Goal: Task Accomplishment & Management: Complete application form

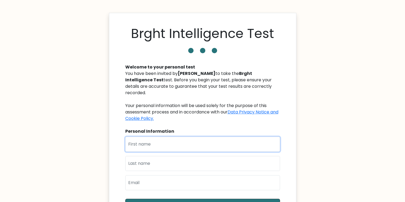
drag, startPoint x: 0, startPoint y: 0, endPoint x: 158, endPoint y: 132, distance: 206.1
click at [158, 137] on input "text" at bounding box center [202, 144] width 155 height 15
type input "[PERSON_NAME]"
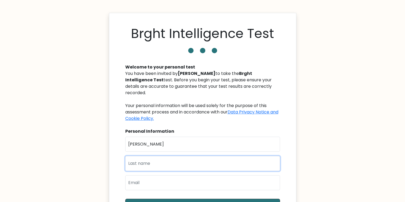
type input "Rulona"
type input "mattrulona09@gmail.com"
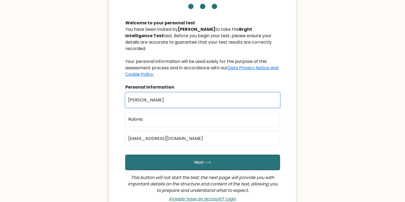
scroll to position [54, 0]
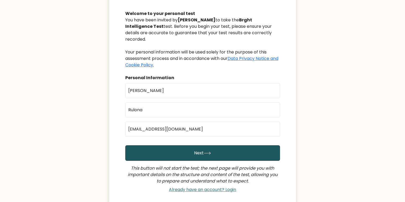
click at [221, 152] on button "Next" at bounding box center [202, 153] width 155 height 16
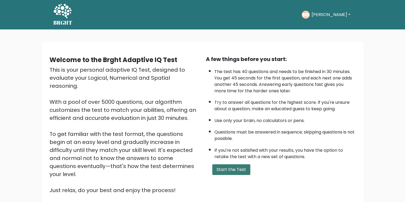
click at [240, 167] on button "Start the Test" at bounding box center [231, 169] width 38 height 11
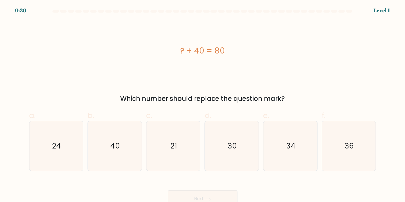
drag, startPoint x: 216, startPoint y: 99, endPoint x: 256, endPoint y: 99, distance: 39.6
click at [256, 99] on div "Which number should replace the question mark?" at bounding box center [202, 99] width 341 height 10
drag, startPoint x: 256, startPoint y: 99, endPoint x: 276, endPoint y: 99, distance: 19.8
click at [276, 99] on div "Which number should replace the question mark?" at bounding box center [202, 99] width 341 height 10
drag, startPoint x: 276, startPoint y: 99, endPoint x: 190, endPoint y: 101, distance: 85.5
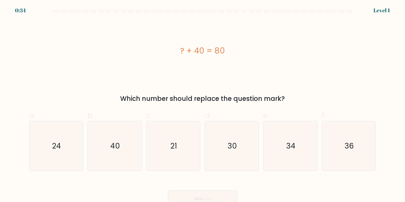
click at [190, 101] on div "Which number should replace the question mark?" at bounding box center [202, 99] width 341 height 10
drag, startPoint x: 190, startPoint y: 101, endPoint x: 223, endPoint y: 100, distance: 32.7
click at [223, 100] on div "Which number should replace the question mark?" at bounding box center [202, 99] width 341 height 10
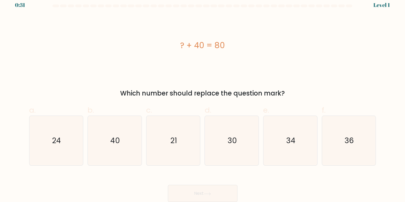
scroll to position [6, 0]
click at [119, 148] on icon "40" at bounding box center [115, 141] width 50 height 50
click at [203, 99] on input "b. 40" at bounding box center [203, 97] width 0 height 3
radio input "true"
click at [209, 187] on button "Next" at bounding box center [203, 193] width 70 height 17
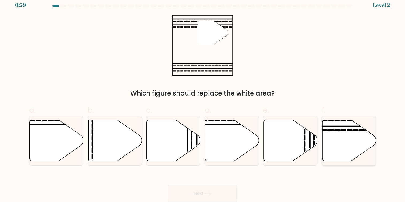
click at [341, 126] on line at bounding box center [331, 126] width 108 height 0
click at [203, 99] on input "f." at bounding box center [203, 97] width 0 height 3
radio input "true"
click at [228, 191] on button "Next" at bounding box center [203, 193] width 70 height 17
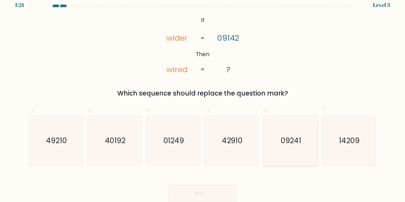
click at [295, 152] on icon "09241" at bounding box center [291, 141] width 50 height 50
click at [203, 99] on input "e. 09241" at bounding box center [203, 97] width 0 height 3
radio input "true"
click at [227, 184] on div "Next" at bounding box center [203, 187] width 354 height 30
click at [227, 187] on button "Next" at bounding box center [203, 193] width 70 height 17
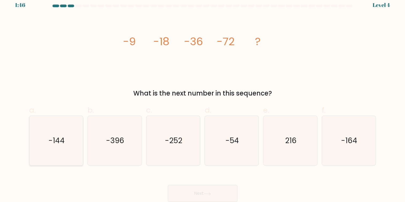
click at [59, 125] on icon "-144" at bounding box center [56, 141] width 50 height 50
click at [203, 99] on input "a. -144" at bounding box center [203, 97] width 0 height 3
radio input "true"
click at [203, 189] on button "Next" at bounding box center [203, 193] width 70 height 17
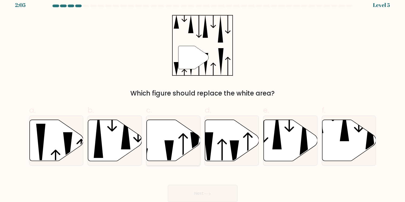
click at [167, 129] on icon at bounding box center [174, 140] width 54 height 41
click at [203, 99] on input "c." at bounding box center [203, 97] width 0 height 3
radio input "true"
click at [193, 190] on button "Next" at bounding box center [203, 193] width 70 height 17
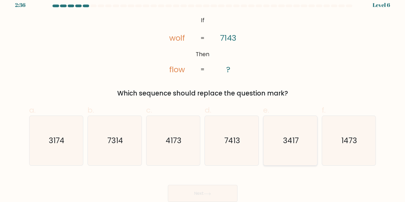
click at [293, 145] on text "3417" at bounding box center [291, 141] width 16 height 10
click at [203, 99] on input "e. 3417" at bounding box center [203, 97] width 0 height 3
radio input "true"
click at [222, 194] on button "Next" at bounding box center [203, 193] width 70 height 17
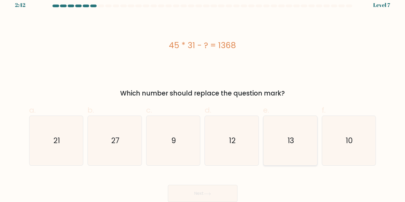
click at [290, 137] on text "13" at bounding box center [290, 141] width 7 height 10
click at [203, 99] on input "e. 13" at bounding box center [203, 97] width 0 height 3
radio input "true"
click at [218, 189] on button "Next" at bounding box center [203, 193] width 70 height 17
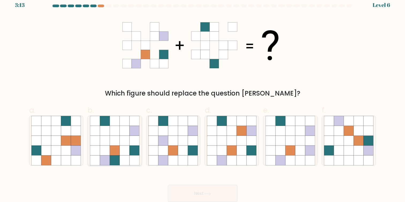
click at [122, 132] on icon at bounding box center [125, 131] width 10 height 10
click at [203, 99] on input "b." at bounding box center [203, 97] width 0 height 3
radio input "true"
click at [191, 188] on button "Next" at bounding box center [203, 193] width 70 height 17
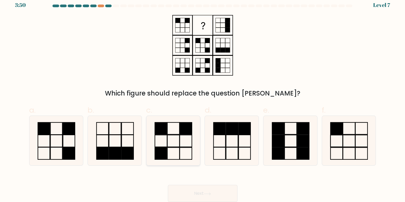
click at [178, 140] on icon at bounding box center [173, 141] width 50 height 50
click at [203, 99] on input "c." at bounding box center [203, 97] width 0 height 3
radio input "true"
click at [202, 193] on button "Next" at bounding box center [203, 193] width 70 height 17
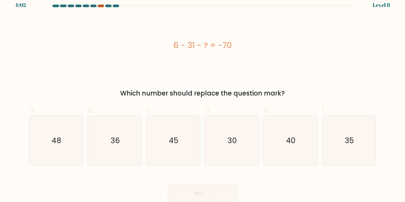
click at [101, 5] on div at bounding box center [101, 6] width 6 height 3
click at [121, 133] on icon "36" at bounding box center [115, 141] width 50 height 50
click at [203, 99] on input "b. 36" at bounding box center [203, 97] width 0 height 3
radio input "true"
click at [212, 192] on button "Next" at bounding box center [203, 193] width 70 height 17
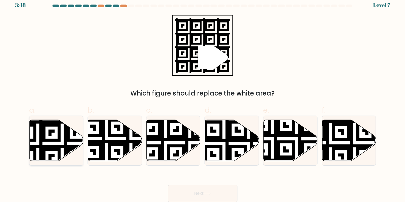
click at [63, 147] on icon at bounding box center [38, 119] width 98 height 98
click at [203, 99] on input "a." at bounding box center [203, 97] width 0 height 3
radio input "true"
click at [209, 189] on button "Next" at bounding box center [203, 193] width 70 height 17
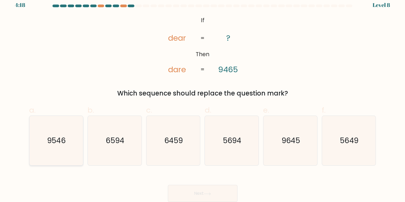
click at [65, 134] on icon "9546" at bounding box center [56, 141] width 50 height 50
click at [203, 99] on input "a. 9546" at bounding box center [203, 97] width 0 height 3
radio input "true"
click at [228, 197] on button "Next" at bounding box center [203, 193] width 70 height 17
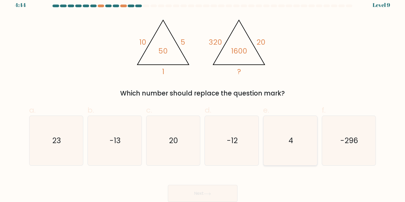
click at [296, 139] on icon "4" at bounding box center [291, 141] width 50 height 50
click at [203, 99] on input "e. 4" at bounding box center [203, 97] width 0 height 3
radio input "true"
click at [222, 192] on button "Next" at bounding box center [203, 193] width 70 height 17
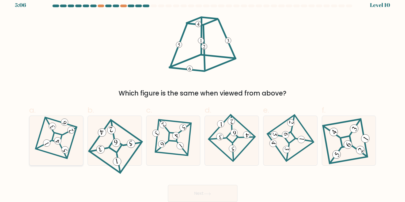
click at [35, 136] on div at bounding box center [56, 141] width 54 height 50
click at [203, 99] on input "a." at bounding box center [203, 97] width 0 height 3
radio input "true"
click at [200, 194] on button "Next" at bounding box center [203, 193] width 70 height 17
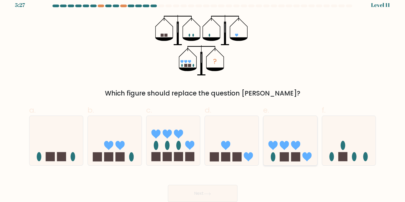
click at [282, 131] on icon at bounding box center [291, 140] width 54 height 44
click at [203, 99] on input "e." at bounding box center [203, 97] width 0 height 3
radio input "true"
click at [233, 196] on button "Next" at bounding box center [203, 193] width 70 height 17
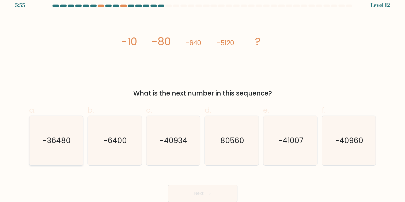
click at [62, 149] on icon "-36480" at bounding box center [56, 141] width 50 height 50
click at [203, 99] on input "a. -36480" at bounding box center [203, 97] width 0 height 3
radio input "true"
click at [211, 188] on button "Next" at bounding box center [203, 193] width 70 height 17
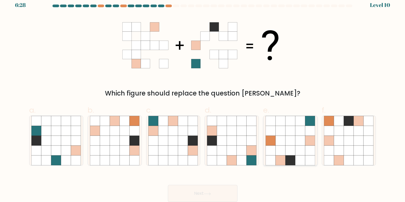
click at [306, 144] on icon at bounding box center [310, 141] width 10 height 10
click at [203, 99] on input "e." at bounding box center [203, 97] width 0 height 3
radio input "true"
click at [250, 155] on icon at bounding box center [252, 151] width 10 height 10
click at [203, 99] on input "d." at bounding box center [203, 97] width 0 height 3
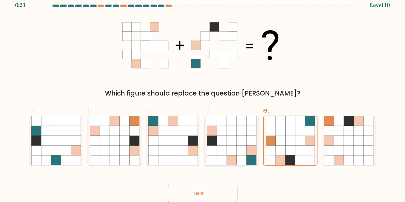
radio input "true"
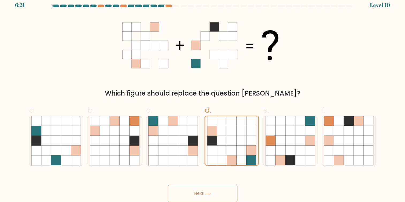
click at [219, 186] on button "Next" at bounding box center [203, 193] width 70 height 17
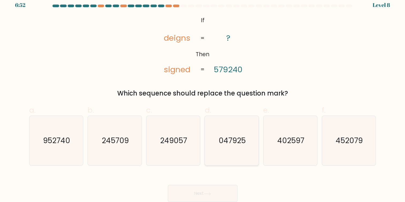
click at [239, 131] on icon "047925" at bounding box center [232, 141] width 50 height 50
click at [203, 99] on input "d. 047925" at bounding box center [203, 97] width 0 height 3
radio input "true"
click at [227, 193] on button "Next" at bounding box center [203, 193] width 70 height 17
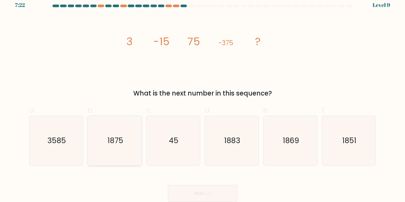
click at [112, 136] on text "1875" at bounding box center [115, 141] width 16 height 10
click at [203, 99] on input "b. 1875" at bounding box center [203, 97] width 0 height 3
radio input "true"
click at [178, 163] on icon "45" at bounding box center [173, 141] width 50 height 50
click at [203, 99] on input "c. 45" at bounding box center [203, 97] width 0 height 3
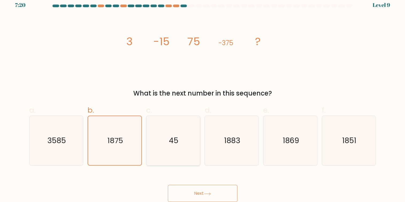
radio input "true"
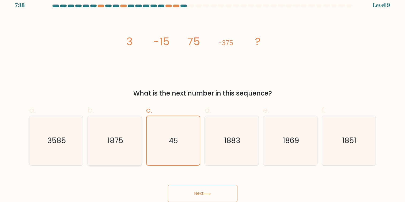
click at [130, 162] on icon "1875" at bounding box center [115, 141] width 50 height 50
click at [203, 99] on input "b. 1875" at bounding box center [203, 97] width 0 height 3
radio input "true"
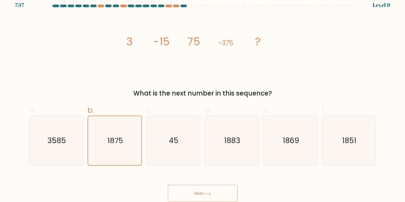
click at [189, 190] on button "Next" at bounding box center [203, 193] width 70 height 17
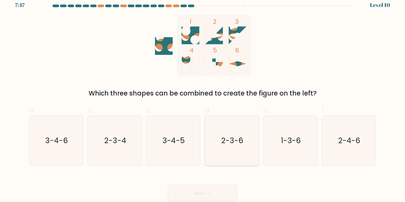
click at [233, 130] on icon "2-3-6" at bounding box center [232, 141] width 50 height 50
click at [203, 99] on input "d. 2-3-6" at bounding box center [203, 97] width 0 height 3
radio input "true"
drag, startPoint x: 227, startPoint y: 179, endPoint x: 226, endPoint y: 182, distance: 3.4
click at [226, 182] on div "Next" at bounding box center [203, 187] width 354 height 30
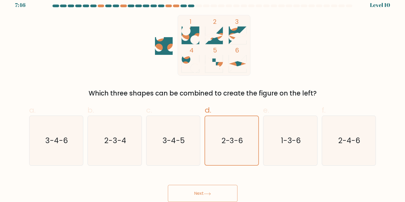
click at [225, 185] on div "Next" at bounding box center [203, 187] width 354 height 30
click at [225, 187] on button "Next" at bounding box center [203, 193] width 70 height 17
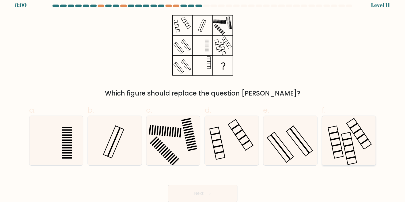
click at [364, 151] on icon at bounding box center [349, 141] width 50 height 50
click at [203, 99] on input "f." at bounding box center [203, 97] width 0 height 3
radio input "true"
click at [177, 152] on icon at bounding box center [173, 141] width 50 height 50
click at [203, 99] on input "c." at bounding box center [203, 97] width 0 height 3
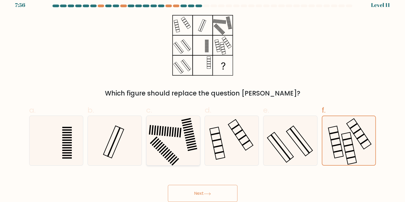
radio input "true"
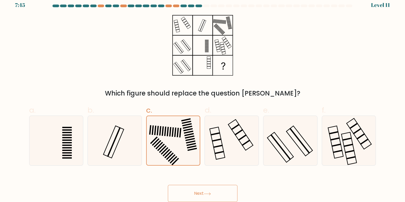
click at [204, 188] on button "Next" at bounding box center [203, 193] width 70 height 17
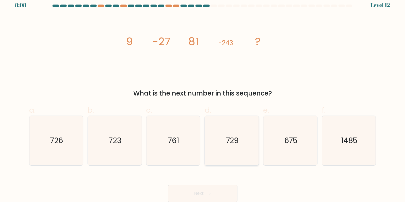
click at [229, 133] on icon "729" at bounding box center [232, 141] width 50 height 50
click at [203, 99] on input "d. 729" at bounding box center [203, 97] width 0 height 3
radio input "true"
click at [215, 196] on button "Next" at bounding box center [203, 193] width 70 height 17
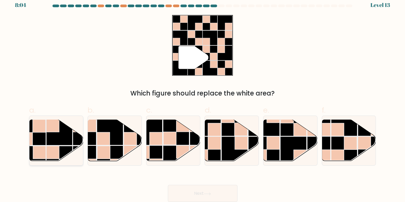
click at [58, 134] on rect at bounding box center [59, 132] width 26 height 26
click at [203, 99] on input "a." at bounding box center [203, 97] width 0 height 3
radio input "true"
click at [177, 188] on button "Next" at bounding box center [203, 193] width 70 height 17
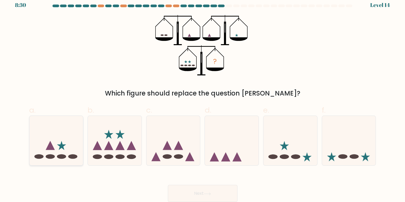
click at [72, 139] on icon at bounding box center [56, 140] width 54 height 44
click at [203, 99] on input "a." at bounding box center [203, 97] width 0 height 3
radio input "true"
click at [188, 191] on button "Next" at bounding box center [203, 193] width 70 height 17
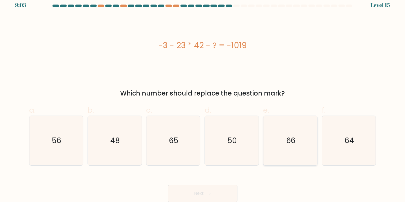
click at [276, 131] on icon "66" at bounding box center [291, 141] width 50 height 50
click at [203, 99] on input "e. 66" at bounding box center [203, 97] width 0 height 3
radio input "true"
click at [218, 198] on button "Next" at bounding box center [203, 193] width 70 height 17
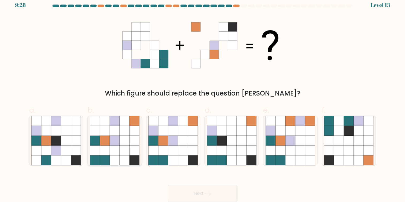
click at [132, 145] on icon at bounding box center [135, 141] width 10 height 10
click at [203, 99] on input "b." at bounding box center [203, 97] width 0 height 3
radio input "true"
click at [194, 190] on button "Next" at bounding box center [203, 193] width 70 height 17
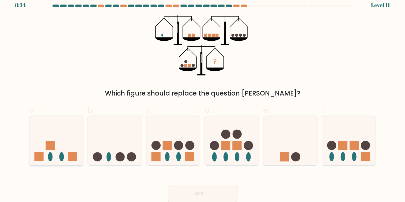
click at [69, 162] on icon at bounding box center [56, 140] width 54 height 44
click at [203, 99] on input "a." at bounding box center [203, 97] width 0 height 3
radio input "true"
click at [192, 190] on button "Next" at bounding box center [203, 193] width 70 height 17
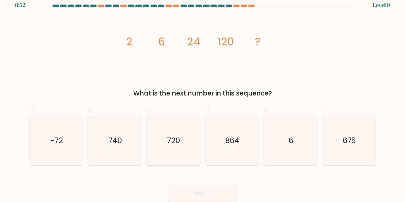
click at [182, 135] on icon "720" at bounding box center [173, 141] width 50 height 50
click at [203, 99] on input "c. 720" at bounding box center [203, 97] width 0 height 3
radio input "true"
click at [194, 188] on button "Next" at bounding box center [203, 193] width 70 height 17
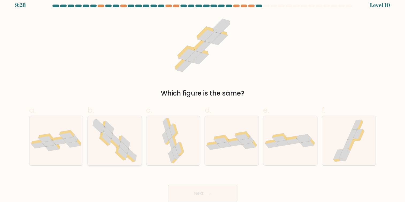
click at [138, 132] on icon at bounding box center [114, 141] width 51 height 50
click at [203, 99] on input "b." at bounding box center [203, 97] width 0 height 3
radio input "true"
click at [202, 193] on button "Next" at bounding box center [203, 193] width 70 height 17
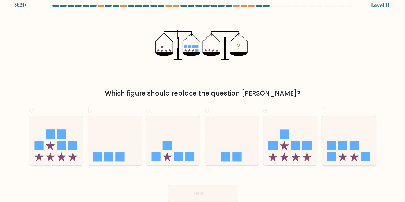
click at [368, 134] on icon at bounding box center [349, 140] width 54 height 44
click at [203, 99] on input "f." at bounding box center [203, 97] width 0 height 3
radio input "true"
click at [221, 188] on button "Next" at bounding box center [203, 193] width 70 height 17
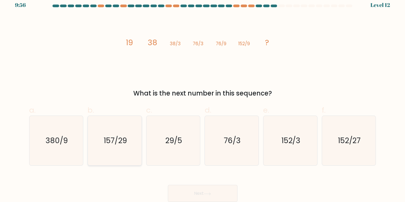
click at [123, 143] on text "157/29" at bounding box center [115, 141] width 23 height 10
click at [203, 99] on input "b. 157/29" at bounding box center [203, 97] width 0 height 3
radio input "true"
click at [188, 188] on button "Next" at bounding box center [203, 193] width 70 height 17
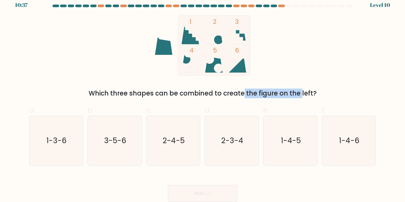
drag, startPoint x: 203, startPoint y: 94, endPoint x: 263, endPoint y: 91, distance: 60.7
click at [263, 91] on div "Which three shapes can be combined to create the figure on the left?" at bounding box center [202, 94] width 341 height 10
drag, startPoint x: 263, startPoint y: 91, endPoint x: 279, endPoint y: 93, distance: 15.7
click at [279, 93] on div "Which three shapes can be combined to create the figure on the left?" at bounding box center [202, 94] width 341 height 10
drag, startPoint x: 184, startPoint y: 134, endPoint x: 184, endPoint y: 138, distance: 3.5
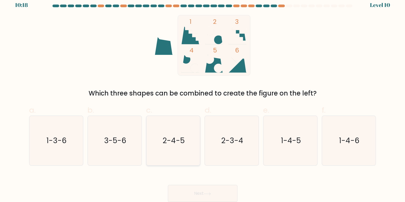
click at [184, 136] on icon "2-4-5" at bounding box center [173, 141] width 50 height 50
click at [203, 99] on input "c. 2-4-5" at bounding box center [203, 97] width 0 height 3
radio input "true"
click at [209, 194] on icon at bounding box center [207, 194] width 7 height 3
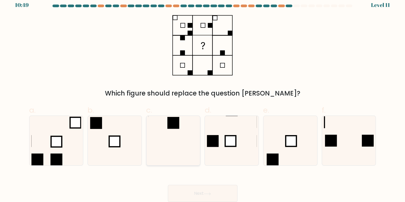
click at [184, 122] on icon at bounding box center [173, 141] width 50 height 50
click at [203, 99] on input "c." at bounding box center [203, 97] width 0 height 3
radio input "true"
click at [197, 187] on div "Next" at bounding box center [203, 187] width 354 height 30
click at [197, 188] on button "Next" at bounding box center [203, 193] width 70 height 17
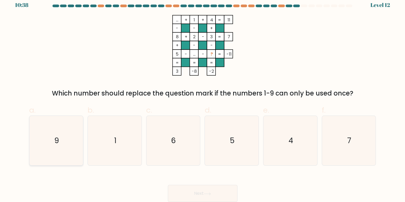
click at [59, 124] on icon "9" at bounding box center [56, 141] width 50 height 50
click at [203, 99] on input "a. 9" at bounding box center [203, 97] width 0 height 3
radio input "true"
click at [203, 191] on button "Next" at bounding box center [203, 193] width 70 height 17
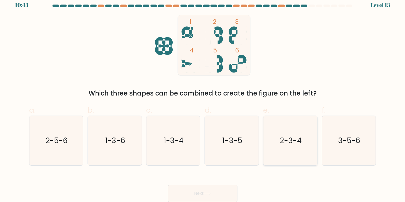
click at [299, 133] on icon "2-3-4" at bounding box center [291, 141] width 50 height 50
click at [203, 99] on input "e. 2-3-4" at bounding box center [203, 97] width 0 height 3
radio input "true"
click at [229, 194] on button "Next" at bounding box center [203, 193] width 70 height 17
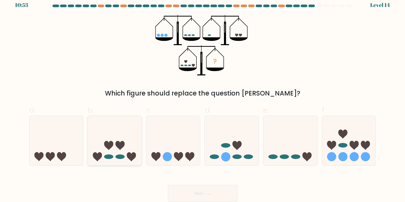
click at [111, 131] on icon at bounding box center [115, 140] width 54 height 44
click at [203, 99] on input "b." at bounding box center [203, 97] width 0 height 3
radio input "true"
click at [191, 190] on button "Next" at bounding box center [203, 193] width 70 height 17
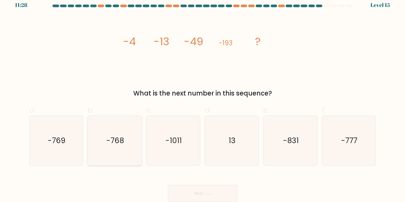
click at [123, 152] on icon "-768" at bounding box center [115, 141] width 50 height 50
click at [203, 99] on input "b. -768" at bounding box center [203, 97] width 0 height 3
radio input "true"
click at [193, 192] on button "Next" at bounding box center [203, 193] width 70 height 17
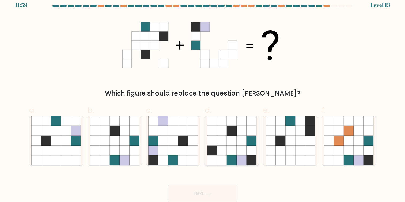
click at [241, 145] on icon at bounding box center [242, 141] width 10 height 10
click at [203, 99] on input "d." at bounding box center [203, 97] width 0 height 3
radio input "true"
click at [223, 196] on button "Next" at bounding box center [203, 193] width 70 height 17
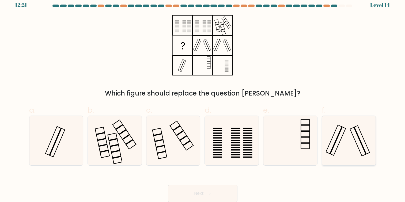
click at [345, 126] on icon at bounding box center [349, 141] width 50 height 50
click at [203, 99] on input "f." at bounding box center [203, 97] width 0 height 3
radio input "true"
click at [205, 191] on button "Next" at bounding box center [203, 193] width 70 height 17
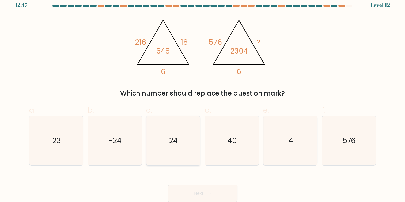
click at [196, 147] on icon "24" at bounding box center [173, 141] width 50 height 50
click at [203, 99] on input "c. 24" at bounding box center [203, 97] width 0 height 3
radio input "true"
click at [219, 190] on button "Next" at bounding box center [203, 193] width 70 height 17
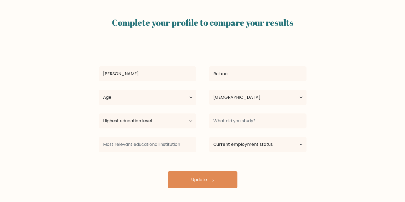
select select "PH"
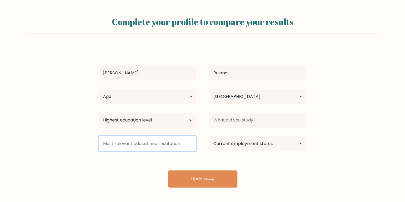
click at [180, 146] on input at bounding box center [148, 143] width 98 height 15
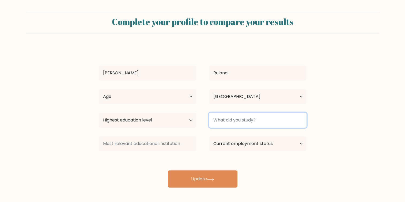
click at [238, 122] on input at bounding box center [258, 120] width 98 height 15
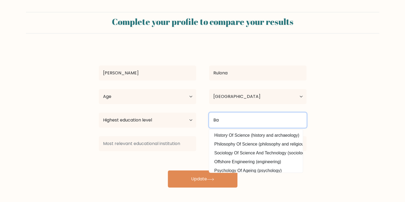
type input "B"
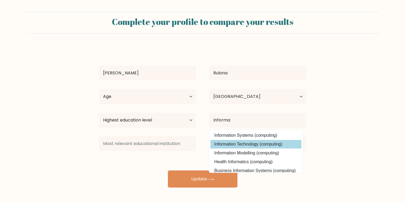
click at [250, 141] on option "Information Technology (computing)" at bounding box center [256, 144] width 91 height 9
type input "Information Technology"
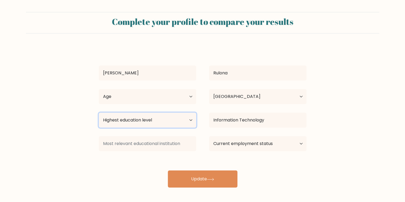
click at [185, 123] on select "Highest education level No schooling Primary Lower Secondary Upper Secondary Oc…" at bounding box center [148, 120] width 98 height 15
select select "bachelors_degree"
click at [99, 113] on select "Highest education level No schooling Primary Lower Secondary Upper Secondary Oc…" at bounding box center [148, 120] width 98 height 15
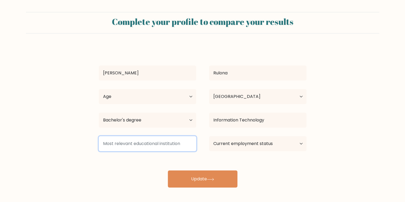
click at [162, 151] on input at bounding box center [148, 143] width 98 height 15
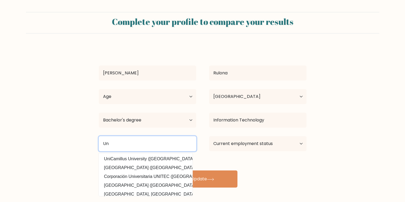
type input "U"
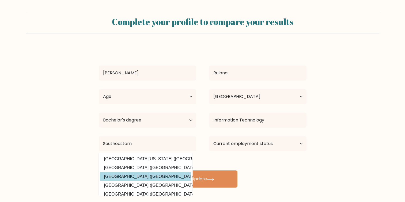
click at [162, 174] on option "University of Southeastern Philippines (Philippines)" at bounding box center [145, 177] width 91 height 9
type input "University of Southeastern Philippines"
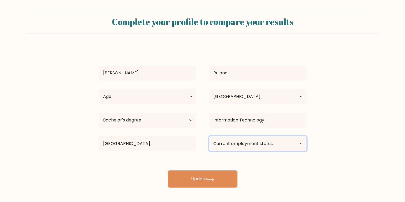
click at [248, 146] on select "Current employment status Employed Student Retired Other / prefer not to answer" at bounding box center [258, 143] width 98 height 15
click at [209, 136] on select "Current employment status Employed Student Retired Other / prefer not to answer" at bounding box center [258, 143] width 98 height 15
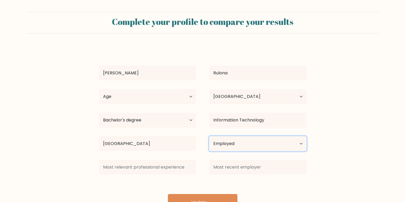
click at [265, 144] on select "Current employment status Employed Student Retired Other / prefer not to answer" at bounding box center [258, 143] width 98 height 15
select select "other"
click at [209, 136] on select "Current employment status Employed Student Retired Other / prefer not to answer" at bounding box center [258, 143] width 98 height 15
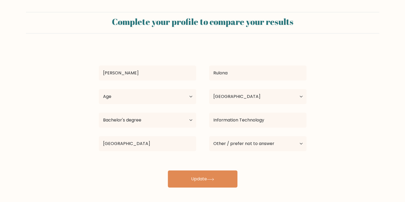
click at [261, 158] on div "Matt Jacob Rulona Age Under 18 years old 18-24 years old 25-34 years old 35-44 …" at bounding box center [203, 116] width 214 height 141
click at [184, 99] on select "Age Under 18 years old 18-24 years old 25-34 years old 35-44 years old 45-54 ye…" at bounding box center [148, 96] width 98 height 15
select select "25_34"
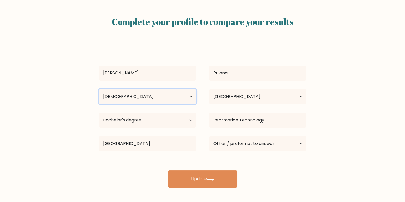
click at [99, 89] on select "Age Under 18 years old 18-24 years old 25-34 years old 35-44 years old 45-54 ye…" at bounding box center [148, 96] width 98 height 15
click at [261, 174] on div "Matt Jacob Rulona Age Under 18 years old 18-24 years old 25-34 years old 35-44 …" at bounding box center [203, 116] width 214 height 141
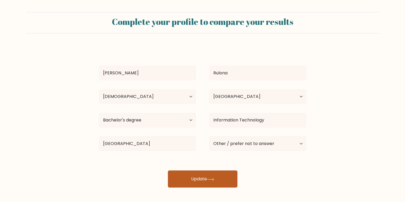
click at [225, 175] on button "Update" at bounding box center [203, 179] width 70 height 17
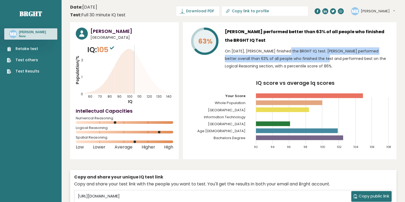
drag, startPoint x: 272, startPoint y: 51, endPoint x: 299, endPoint y: 59, distance: 27.8
click at [299, 59] on p "On [DATE], [PERSON_NAME] finished the BRGHT IQ test. [PERSON_NAME] performed be…" at bounding box center [308, 58] width 166 height 23
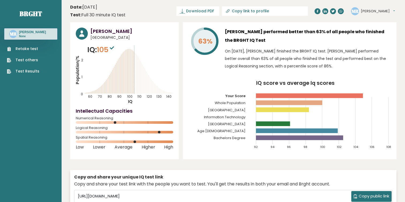
drag, startPoint x: 299, startPoint y: 59, endPoint x: 297, endPoint y: 68, distance: 8.3
click at [297, 68] on p "On [DATE], [PERSON_NAME] finished the BRGHT IQ test. [PERSON_NAME] performed be…" at bounding box center [308, 58] width 166 height 23
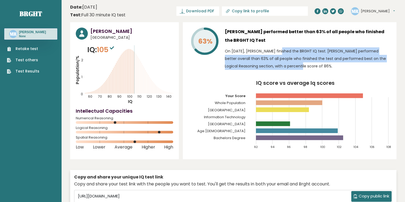
drag, startPoint x: 286, startPoint y: 64, endPoint x: 263, endPoint y: 51, distance: 26.6
click at [263, 51] on p "On [DATE], [PERSON_NAME] finished the BRGHT IQ test. [PERSON_NAME] performed be…" at bounding box center [308, 58] width 166 height 23
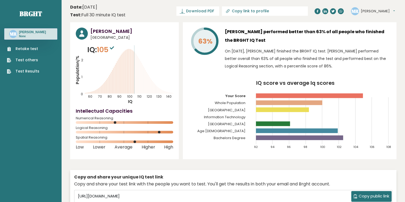
drag, startPoint x: 263, startPoint y: 51, endPoint x: 300, endPoint y: 66, distance: 40.5
click at [300, 66] on p "On [DATE], [PERSON_NAME] finished the BRGHT IQ test. [PERSON_NAME] performed be…" at bounding box center [308, 58] width 166 height 23
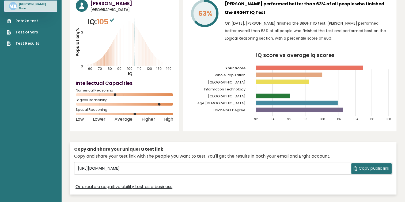
scroll to position [27, 0]
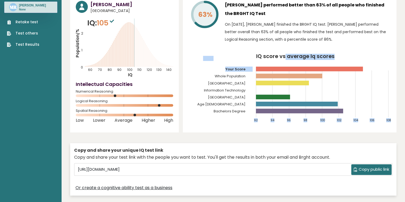
drag, startPoint x: 274, startPoint y: 70, endPoint x: 286, endPoint y: 87, distance: 20.4
click at [286, 87] on icon "IQ score vs average Iq scores 92 94 96 98 100 102 104 106 108 Your Score Whole …" at bounding box center [290, 90] width 203 height 73
drag, startPoint x: 286, startPoint y: 87, endPoint x: 267, endPoint y: 126, distance: 44.0
click at [267, 126] on icon "IQ score vs average Iq scores 92 94 96 98 100 102 104 106 108 Your Score Whole …" at bounding box center [290, 90] width 203 height 73
click at [266, 128] on div "63% [PERSON_NAME] performed better than 63% of all people who finished the BRGH…" at bounding box center [290, 63] width 214 height 137
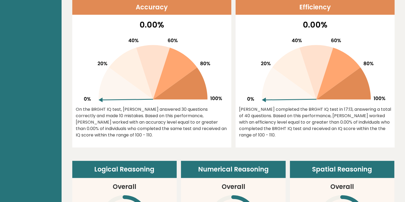
scroll to position [241, 0]
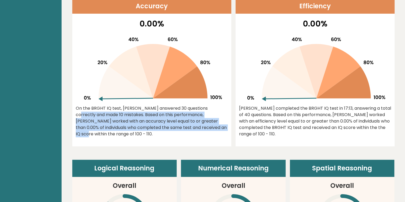
drag, startPoint x: 175, startPoint y: 126, endPoint x: 171, endPoint y: 109, distance: 18.0
click at [171, 109] on div "On the BRGHT IQ test, [PERSON_NAME] answered 30 questions correctly and made 10…" at bounding box center [152, 121] width 152 height 32
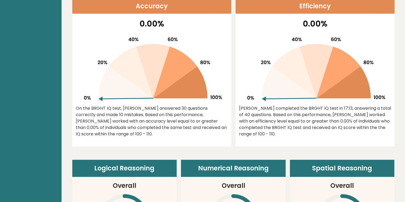
drag, startPoint x: 171, startPoint y: 109, endPoint x: 177, endPoint y: 130, distance: 22.2
click at [177, 130] on div "On the BRGHT IQ test, [PERSON_NAME] answered 30 questions correctly and made 10…" at bounding box center [152, 121] width 152 height 32
drag, startPoint x: 167, startPoint y: 135, endPoint x: 152, endPoint y: 101, distance: 37.4
click at [152, 101] on div "0.00% On the BRGHT IQ test, [PERSON_NAME] answered 30 questions correctly and m…" at bounding box center [151, 82] width 159 height 129
drag, startPoint x: 152, startPoint y: 101, endPoint x: 168, endPoint y: 132, distance: 35.0
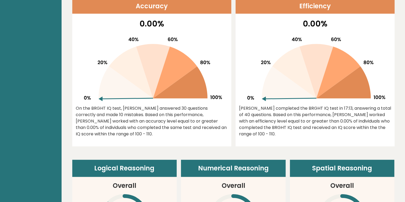
click at [168, 132] on div "On the BRGHT IQ test, [PERSON_NAME] answered 30 questions correctly and made 10…" at bounding box center [152, 121] width 152 height 32
click at [169, 135] on div "On the BRGHT IQ test, [PERSON_NAME] answered 30 questions correctly and made 10…" at bounding box center [152, 121] width 152 height 32
drag, startPoint x: 172, startPoint y: 131, endPoint x: 175, endPoint y: 101, distance: 30.4
click at [175, 101] on div "0.00% On the BRGHT IQ test, [PERSON_NAME] answered 30 questions correctly and m…" at bounding box center [151, 82] width 159 height 129
drag, startPoint x: 175, startPoint y: 101, endPoint x: 188, endPoint y: 132, distance: 33.5
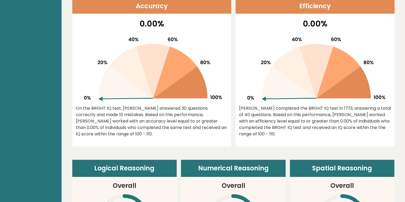
click at [188, 132] on div "On the BRGHT IQ test, [PERSON_NAME] answered 30 questions correctly and made 10…" at bounding box center [152, 121] width 152 height 32
click at [186, 137] on div "On the BRGHT IQ test, [PERSON_NAME] answered 30 questions correctly and made 10…" at bounding box center [152, 121] width 152 height 32
drag, startPoint x: 185, startPoint y: 134, endPoint x: 185, endPoint y: 105, distance: 28.7
click at [185, 105] on div "On the BRGHT IQ test, [PERSON_NAME] answered 30 questions correctly and made 10…" at bounding box center [152, 121] width 152 height 32
drag, startPoint x: 185, startPoint y: 105, endPoint x: 196, endPoint y: 133, distance: 29.8
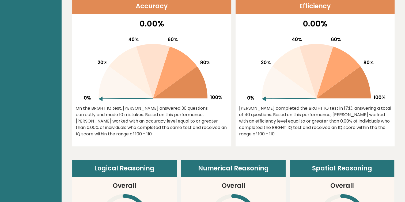
click at [196, 133] on div "On the BRGHT IQ test, [PERSON_NAME] answered 30 questions correctly and made 10…" at bounding box center [152, 121] width 152 height 32
click at [194, 137] on div "On the BRGHT IQ test, [PERSON_NAME] answered 30 questions correctly and made 10…" at bounding box center [152, 121] width 152 height 32
drag, startPoint x: 189, startPoint y: 136, endPoint x: 185, endPoint y: 107, distance: 28.9
click at [185, 107] on div "On the BRGHT IQ test, [PERSON_NAME] answered 30 questions correctly and made 10…" at bounding box center [152, 121] width 152 height 32
drag, startPoint x: 185, startPoint y: 107, endPoint x: 198, endPoint y: 135, distance: 30.7
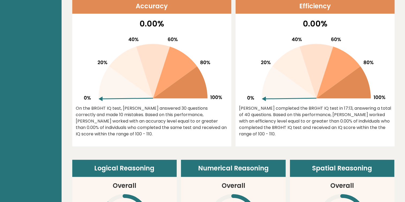
click at [198, 135] on div "On the BRGHT IQ test, [PERSON_NAME] answered 30 questions correctly and made 10…" at bounding box center [152, 121] width 152 height 32
click at [197, 137] on div "On the BRGHT IQ test, [PERSON_NAME] answered 30 questions correctly and made 10…" at bounding box center [152, 121] width 152 height 32
drag, startPoint x: 197, startPoint y: 137, endPoint x: 206, endPoint y: 113, distance: 25.8
click at [206, 113] on div "On the BRGHT IQ test, [PERSON_NAME] answered 30 questions correctly and made 10…" at bounding box center [152, 121] width 152 height 32
drag, startPoint x: 206, startPoint y: 113, endPoint x: 208, endPoint y: 133, distance: 20.4
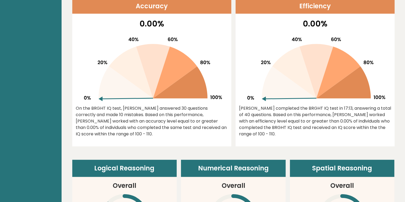
click at [208, 133] on div "On the BRGHT IQ test, [PERSON_NAME] answered 30 questions correctly and made 10…" at bounding box center [152, 121] width 152 height 32
click at [208, 136] on div "On the BRGHT IQ test, [PERSON_NAME] answered 30 questions correctly and made 10…" at bounding box center [152, 121] width 152 height 32
drag, startPoint x: 208, startPoint y: 136, endPoint x: 215, endPoint y: 115, distance: 22.0
click at [215, 115] on div "On the BRGHT IQ test, [PERSON_NAME] answered 30 questions correctly and made 10…" at bounding box center [152, 121] width 152 height 32
drag, startPoint x: 215, startPoint y: 115, endPoint x: 219, endPoint y: 135, distance: 20.5
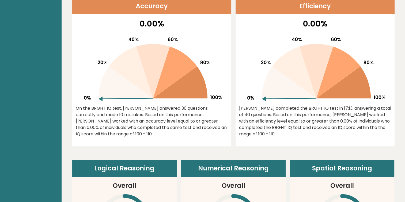
click at [219, 135] on div "On the BRGHT IQ test, [PERSON_NAME] answered 30 questions correctly and made 10…" at bounding box center [152, 121] width 152 height 32
click at [219, 136] on div "On the BRGHT IQ test, [PERSON_NAME] answered 30 questions correctly and made 10…" at bounding box center [152, 121] width 152 height 32
drag, startPoint x: 268, startPoint y: 134, endPoint x: 280, endPoint y: 114, distance: 23.9
click at [280, 114] on div "[PERSON_NAME] completed the BRGHT IQ test in 17:13, answering a total of 40 que…" at bounding box center [315, 121] width 152 height 32
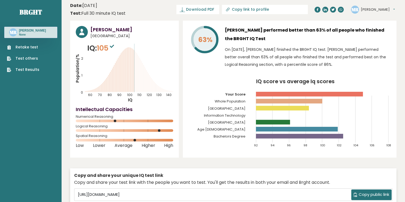
scroll to position [0, 0]
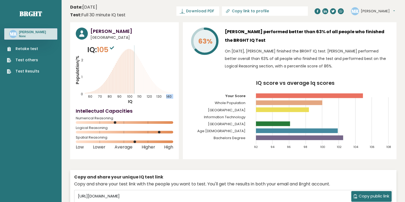
drag, startPoint x: 123, startPoint y: 67, endPoint x: 141, endPoint y: 78, distance: 21.9
click at [138, 76] on icon "Population/% IQ 0 1 2 60 70 80 90 100 110 120 130 140" at bounding box center [125, 74] width 98 height 60
drag, startPoint x: 142, startPoint y: 78, endPoint x: 133, endPoint y: 78, distance: 8.8
click at [133, 78] on icon "Population/% IQ 0 1 2 60 70 80 90 100 110 120 130 140" at bounding box center [125, 74] width 98 height 60
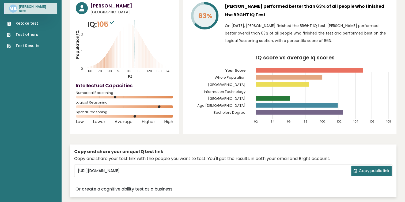
scroll to position [27, 0]
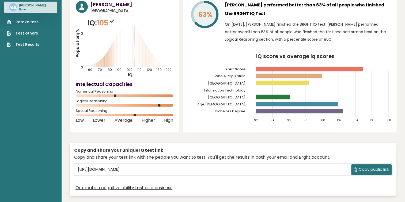
drag, startPoint x: 121, startPoint y: 96, endPoint x: 111, endPoint y: 98, distance: 10.9
click at [111, 98] on div "Numerical Reasoning" at bounding box center [125, 95] width 98 height 9
drag, startPoint x: 116, startPoint y: 107, endPoint x: 120, endPoint y: 110, distance: 5.4
click at [120, 110] on div "[PERSON_NAME] [GEOGRAPHIC_DATA] IQ: 105 Population/% IQ 0 1 2 60 70 80 90 100 1…" at bounding box center [124, 63] width 109 height 137
drag, startPoint x: 120, startPoint y: 110, endPoint x: 133, endPoint y: 116, distance: 14.4
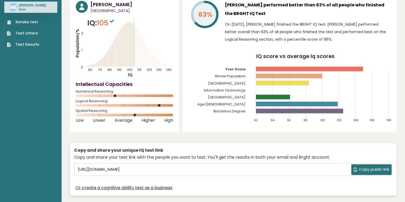
click at [132, 116] on rect at bounding box center [125, 115] width 98 height 3
drag, startPoint x: 138, startPoint y: 118, endPoint x: 144, endPoint y: 118, distance: 5.4
click at [144, 118] on div "[PERSON_NAME] [GEOGRAPHIC_DATA] IQ: 105 Population/% IQ 0 1 2 60 70 80 90 100 1…" at bounding box center [124, 63] width 109 height 137
drag, startPoint x: 144, startPoint y: 118, endPoint x: 168, endPoint y: 128, distance: 26.4
click at [168, 128] on div "[PERSON_NAME] [GEOGRAPHIC_DATA] IQ: 105 Population/% IQ 0 1 2 60 70 80 90 100 1…" at bounding box center [124, 63] width 109 height 137
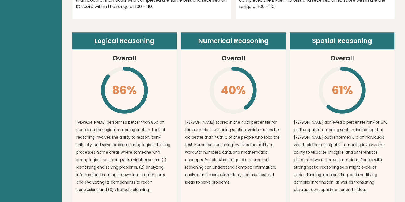
scroll to position [375, 0]
